Goal: Obtain resource: Download file/media

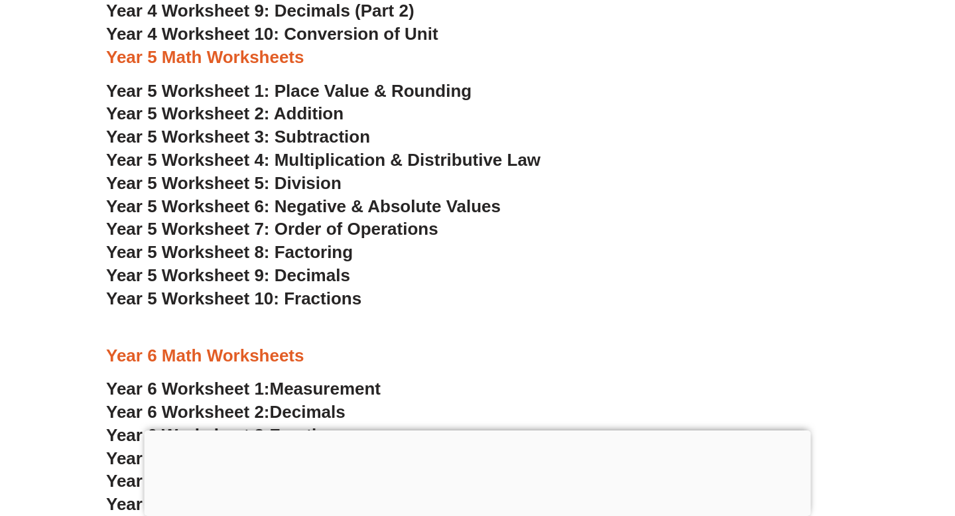
scroll to position [2707, 0]
click at [308, 249] on span "Year 5 Worksheet 8: Factoring" at bounding box center [229, 251] width 247 height 20
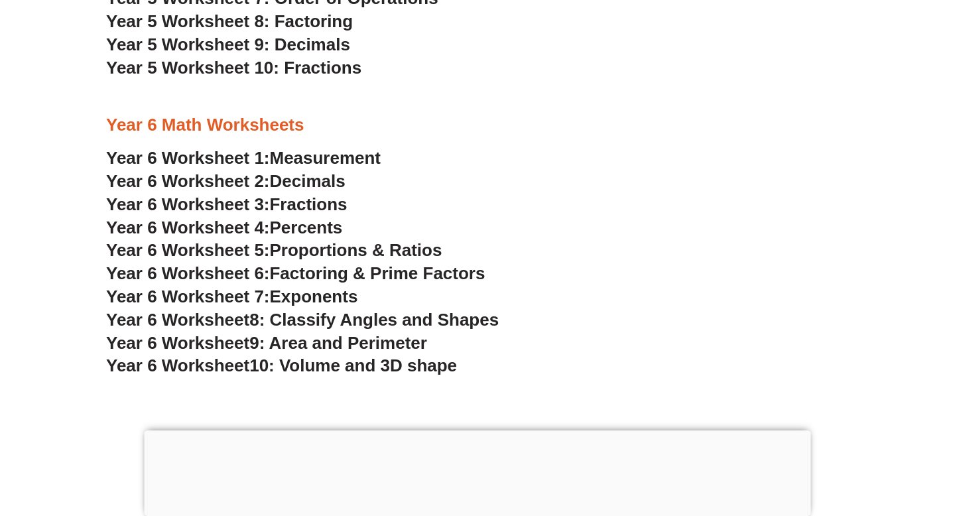
scroll to position [2938, 0]
click at [320, 315] on span "8: Classify Angles and Shapes" at bounding box center [373, 319] width 249 height 20
click at [385, 335] on span "9: Area and Perimeter" at bounding box center [338, 342] width 178 height 20
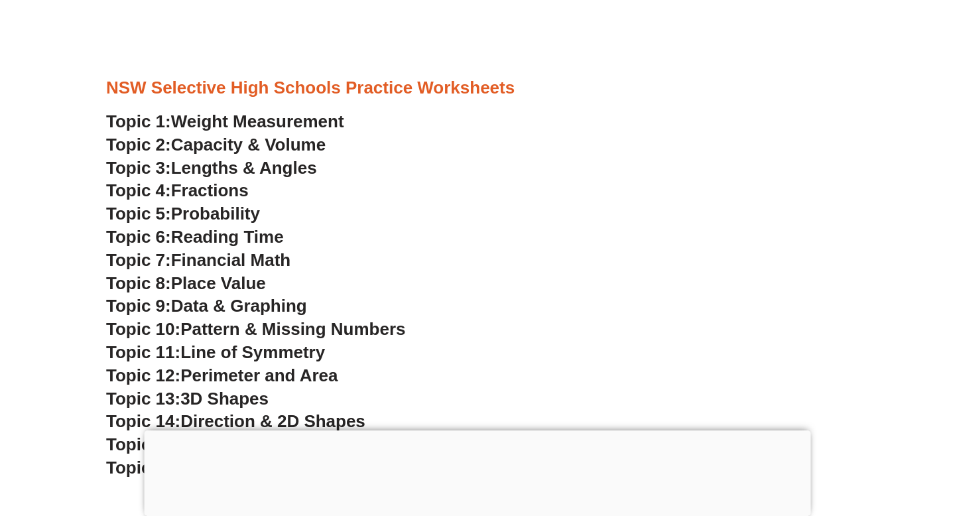
scroll to position [3461, 0]
